Goal: Information Seeking & Learning: Learn about a topic

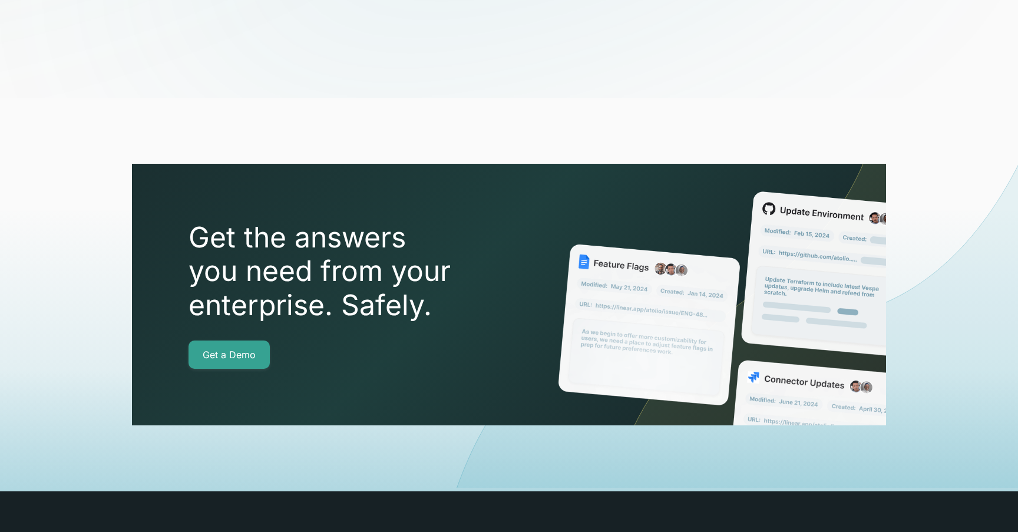
scroll to position [4155, 0]
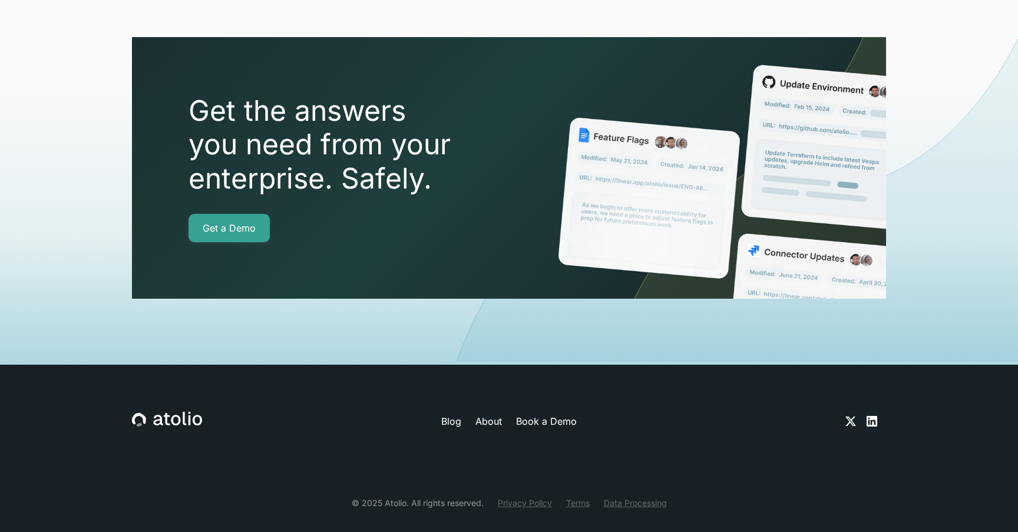
click at [497, 414] on link "About" at bounding box center [488, 421] width 27 height 14
